Goal: Transaction & Acquisition: Download file/media

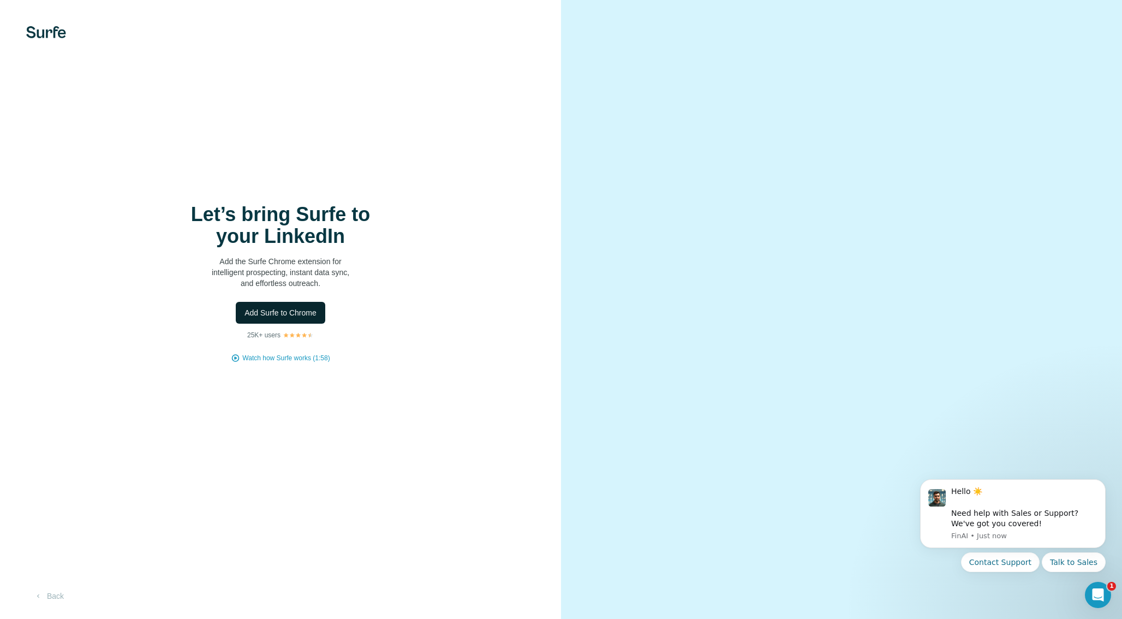
click at [270, 309] on span "Add Surfe to Chrome" at bounding box center [280, 312] width 72 height 11
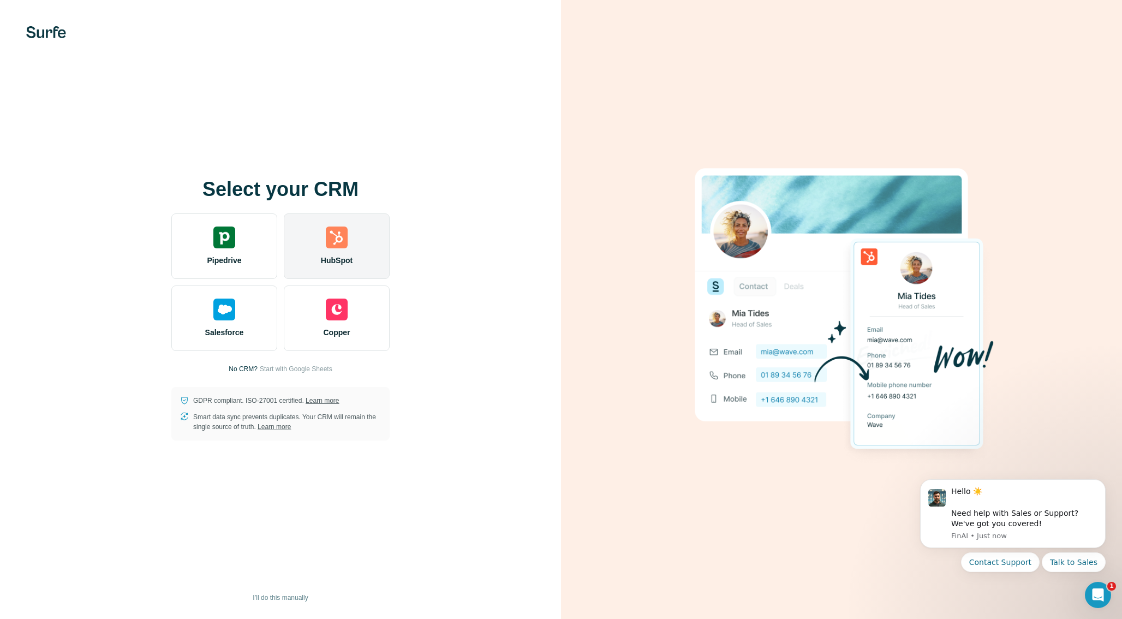
click at [360, 243] on div "HubSpot" at bounding box center [337, 245] width 106 height 65
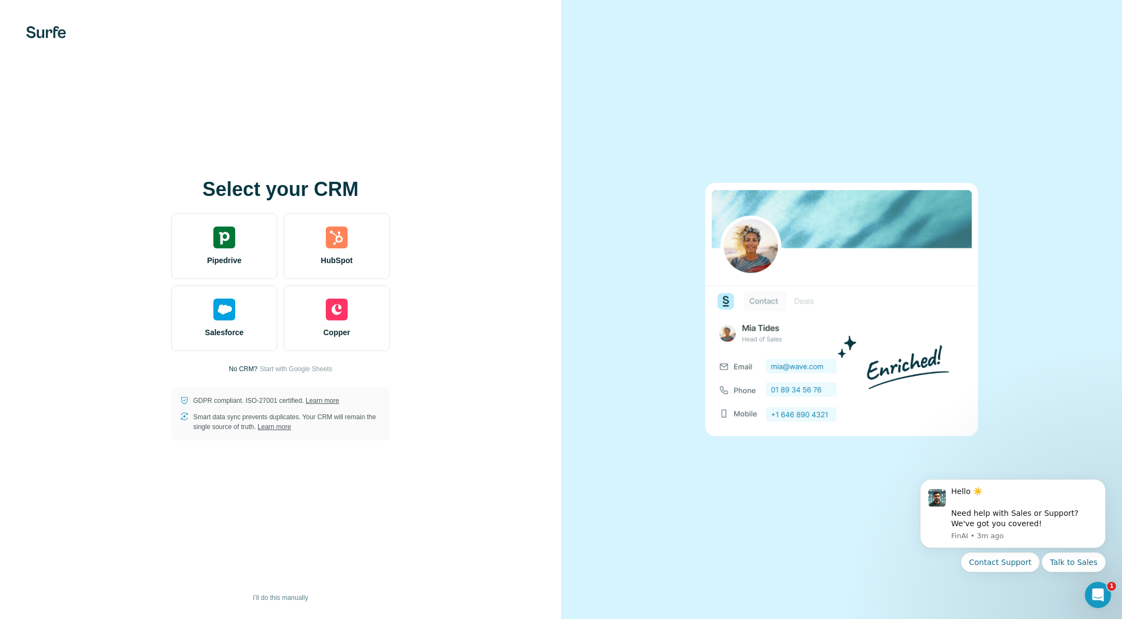
click at [576, 523] on div at bounding box center [841, 309] width 561 height 619
